Goal: Navigation & Orientation: Find specific page/section

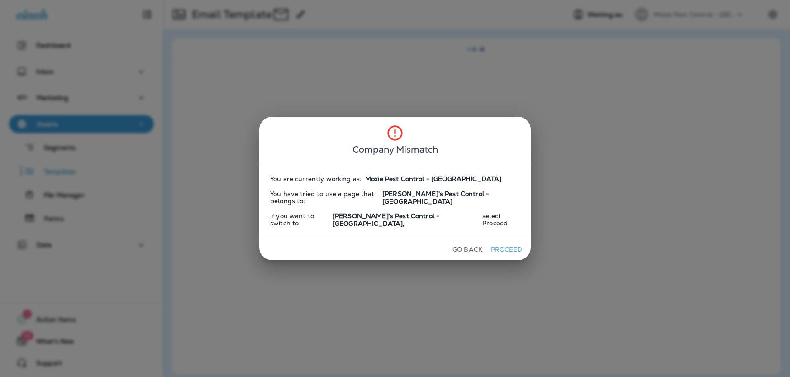
click at [475, 243] on button "Go Back" at bounding box center [467, 250] width 37 height 14
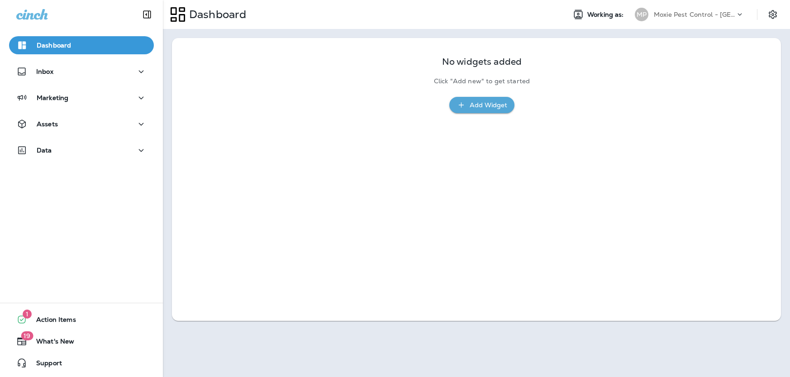
click at [688, 13] on p "Moxie Pest Control - [GEOGRAPHIC_DATA]" at bounding box center [694, 14] width 81 height 7
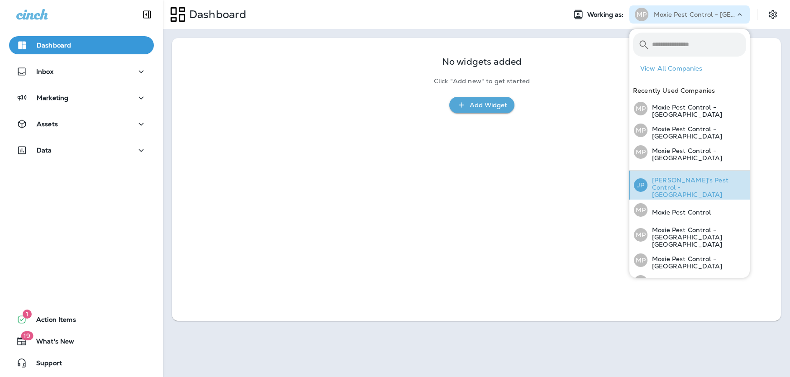
click at [649, 186] on p "[PERSON_NAME]'s Pest Control - [GEOGRAPHIC_DATA]" at bounding box center [697, 187] width 99 height 22
